Goal: Navigation & Orientation: Find specific page/section

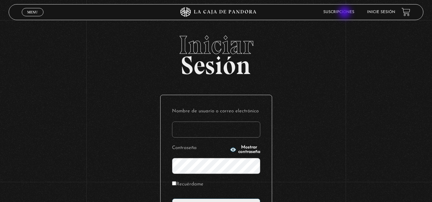
type input "[EMAIL_ADDRESS][DOMAIN_NAME]"
click at [345, 13] on link "Suscripciones" at bounding box center [338, 12] width 31 height 4
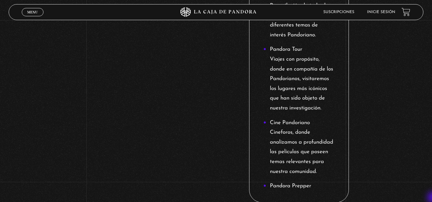
scroll to position [890, 0]
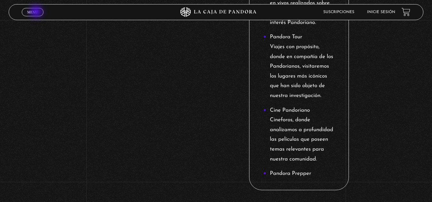
click at [37, 12] on span "Menu" at bounding box center [32, 12] width 11 height 4
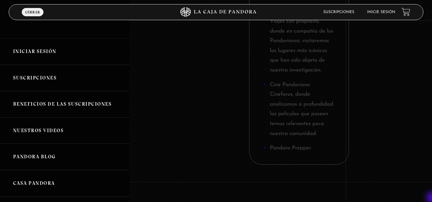
scroll to position [928, 0]
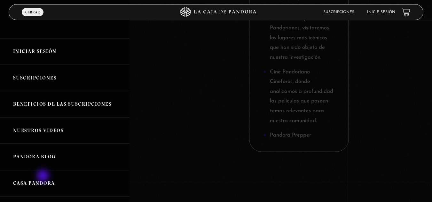
click at [43, 177] on link "Casa Pandora" at bounding box center [64, 183] width 129 height 27
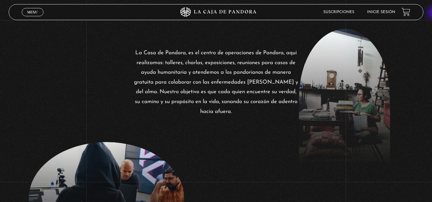
scroll to position [41, 0]
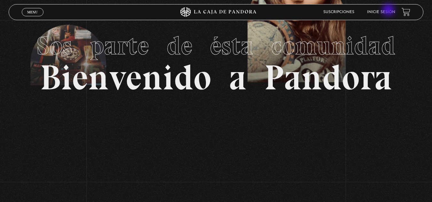
click at [389, 11] on link "Inicie sesión" at bounding box center [381, 12] width 28 height 4
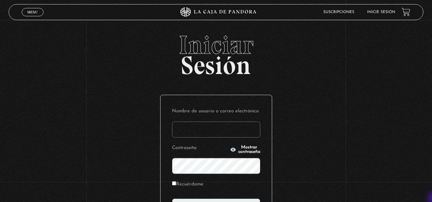
type input "[EMAIL_ADDRESS][DOMAIN_NAME]"
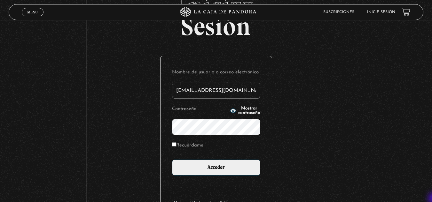
scroll to position [51, 0]
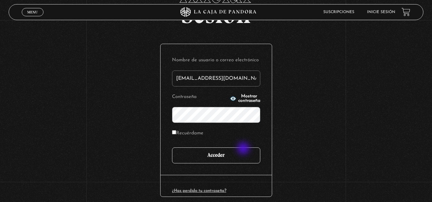
click at [244, 149] on input "Acceder" at bounding box center [216, 156] width 88 height 16
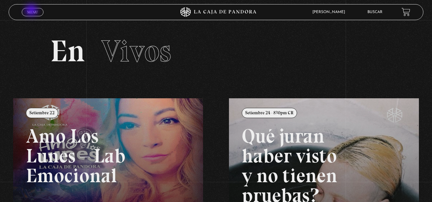
click at [32, 11] on span "Menu" at bounding box center [32, 12] width 11 height 4
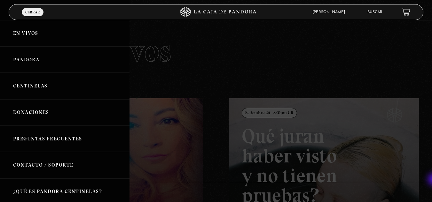
scroll to position [148, 0]
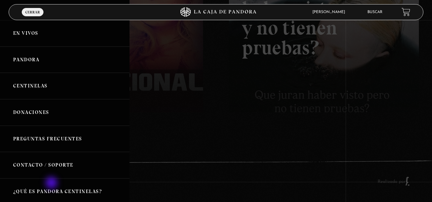
click at [52, 184] on link "¿Qué es Pandora Centinelas?" at bounding box center [64, 192] width 129 height 27
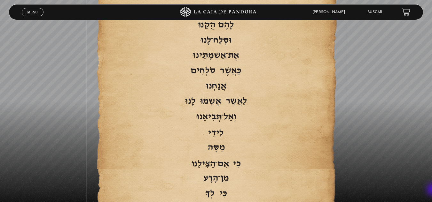
scroll to position [1360, 0]
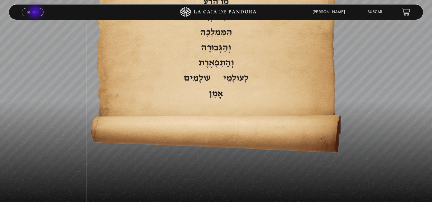
click at [36, 12] on span "Menu" at bounding box center [32, 12] width 11 height 4
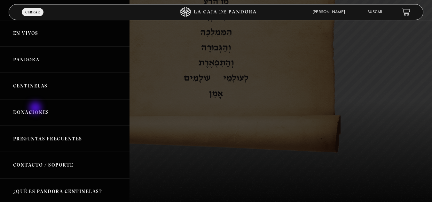
click at [36, 109] on link "Donaciones" at bounding box center [64, 112] width 129 height 27
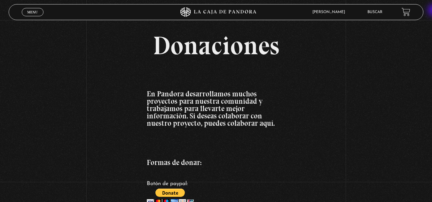
scroll to position [1, 0]
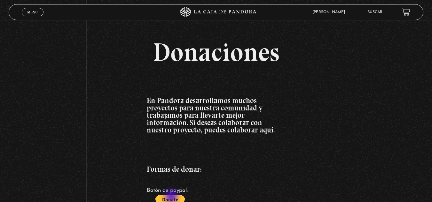
click at [172, 197] on input "image" at bounding box center [170, 203] width 47 height 15
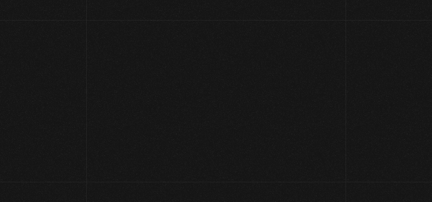
scroll to position [1, 0]
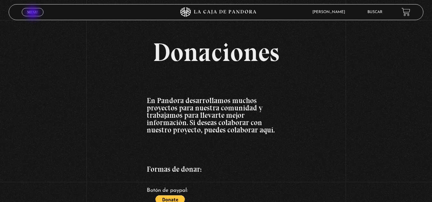
click at [33, 13] on span "Menu" at bounding box center [32, 12] width 11 height 4
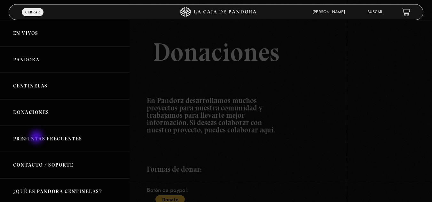
click at [37, 138] on link "Preguntas Frecuentes" at bounding box center [64, 139] width 129 height 27
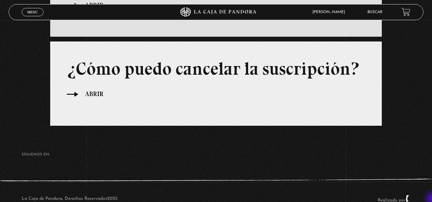
scroll to position [423, 0]
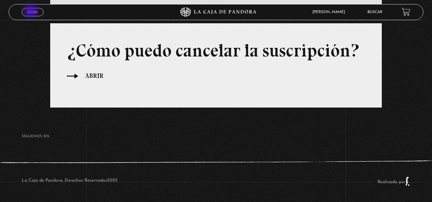
click at [31, 12] on span "Menu" at bounding box center [32, 12] width 11 height 4
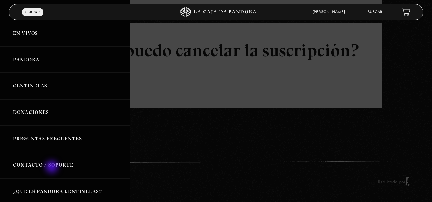
click at [52, 168] on link "Contacto / Soporte" at bounding box center [64, 165] width 129 height 27
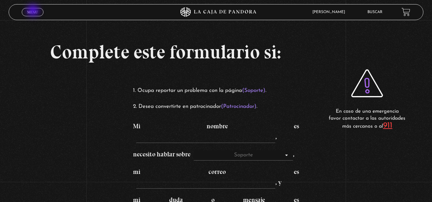
click at [34, 11] on span "Menu" at bounding box center [32, 12] width 11 height 4
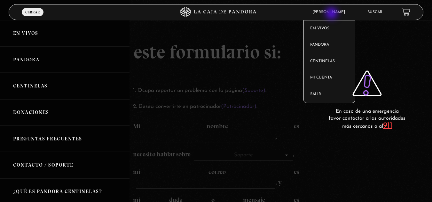
click at [332, 14] on article "Vivian Rios Rodriguez En vivos Pandora Centinelas Mi cuenta Salir" at bounding box center [335, 12] width 52 height 15
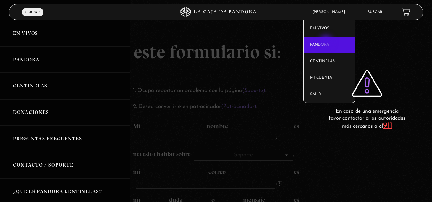
click at [327, 42] on link "Pandora" at bounding box center [328, 45] width 51 height 17
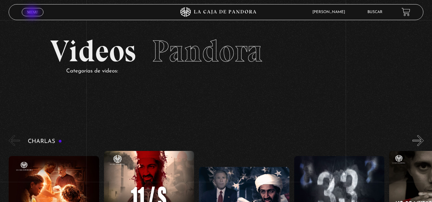
click at [33, 13] on span "Menu" at bounding box center [32, 12] width 11 height 4
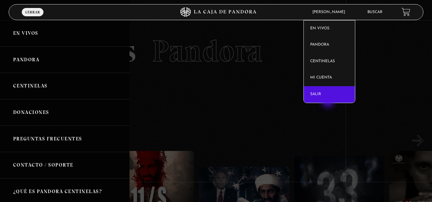
click at [328, 102] on link "Salir" at bounding box center [328, 94] width 51 height 17
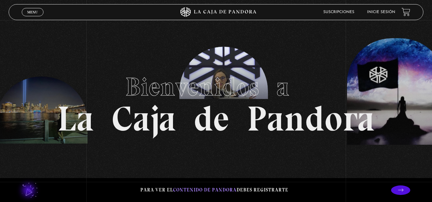
click at [29, 191] on lord-icon at bounding box center [30, 190] width 16 height 16
